Goal: Information Seeking & Learning: Learn about a topic

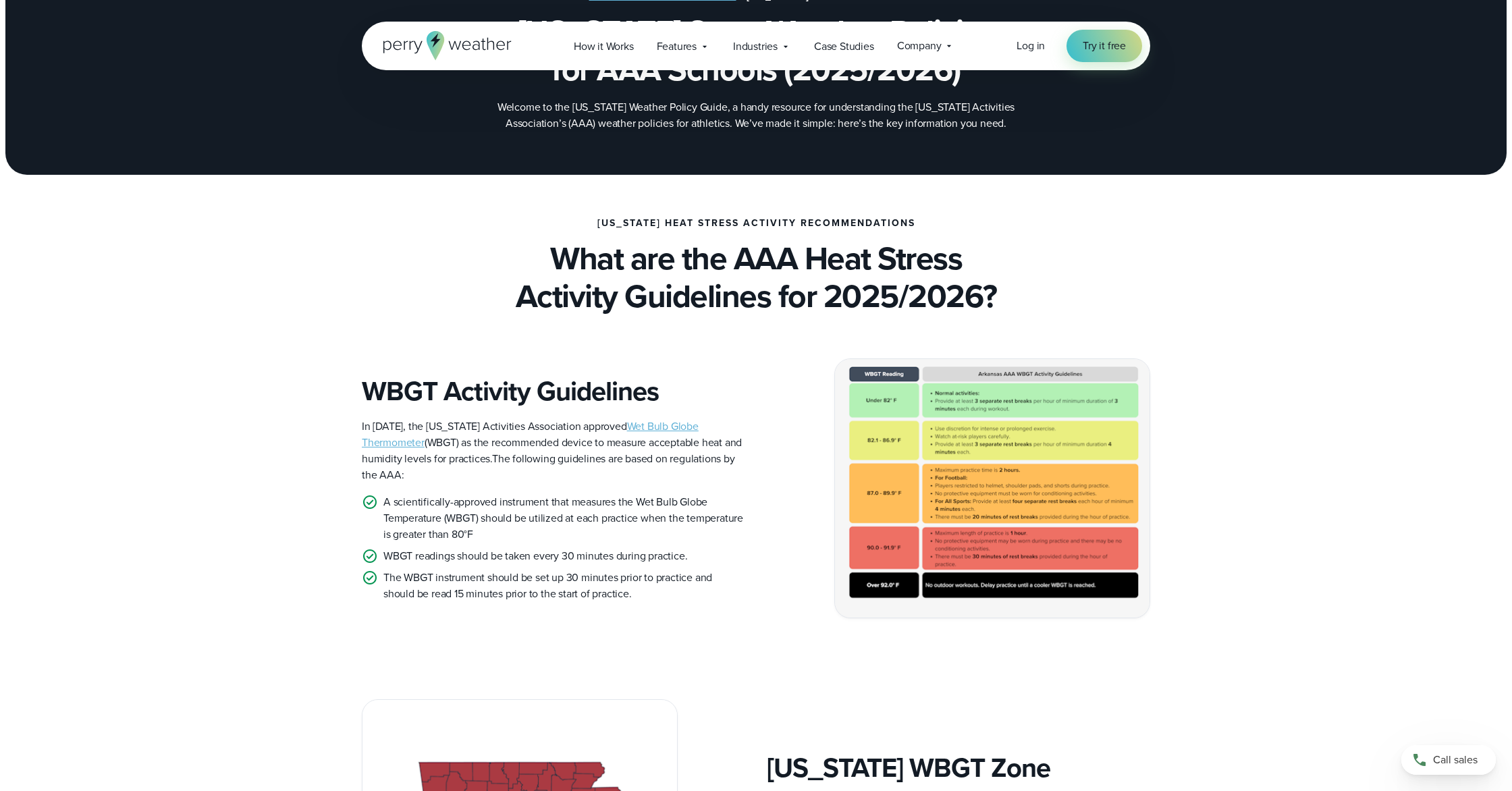
scroll to position [134, 0]
click at [1047, 438] on img at bounding box center [992, 488] width 314 height 258
click at [1137, 577] on img at bounding box center [992, 488] width 314 height 258
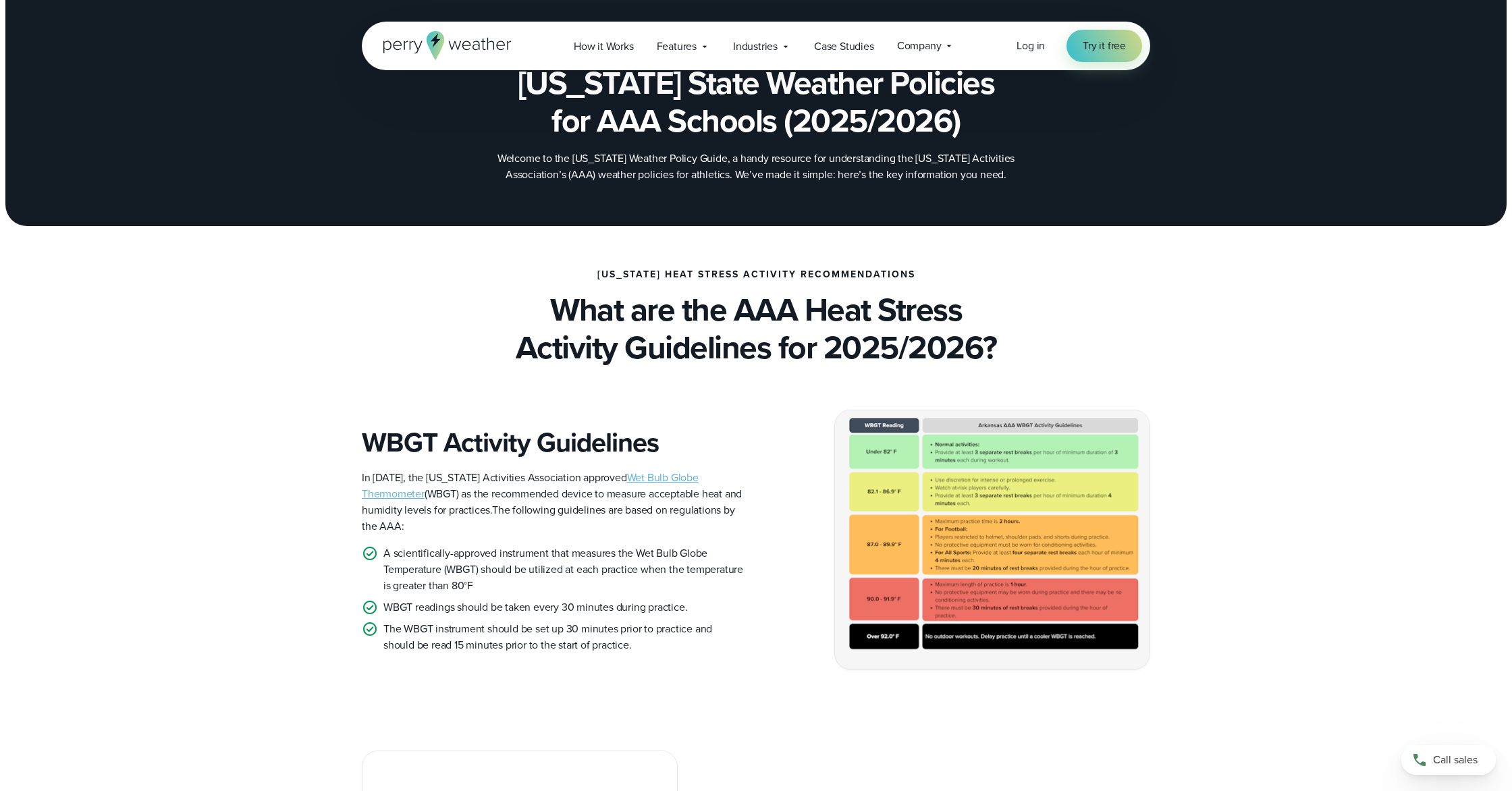
scroll to position [0, 0]
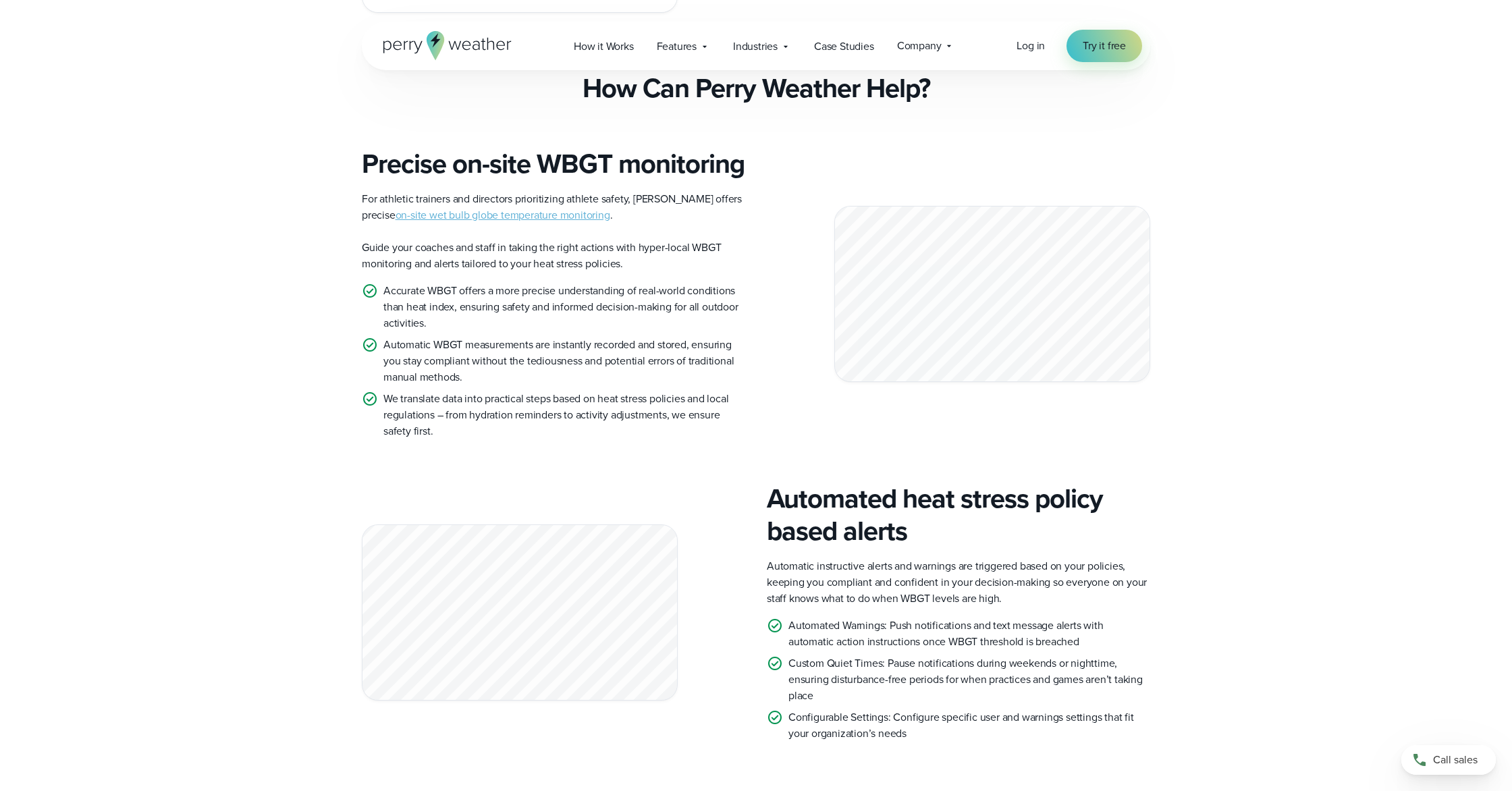
scroll to position [1117, 0]
click at [521, 224] on link "on-site wet bulb globe temperature monitoring" at bounding box center [503, 216] width 215 height 16
